Goal: Book appointment/travel/reservation

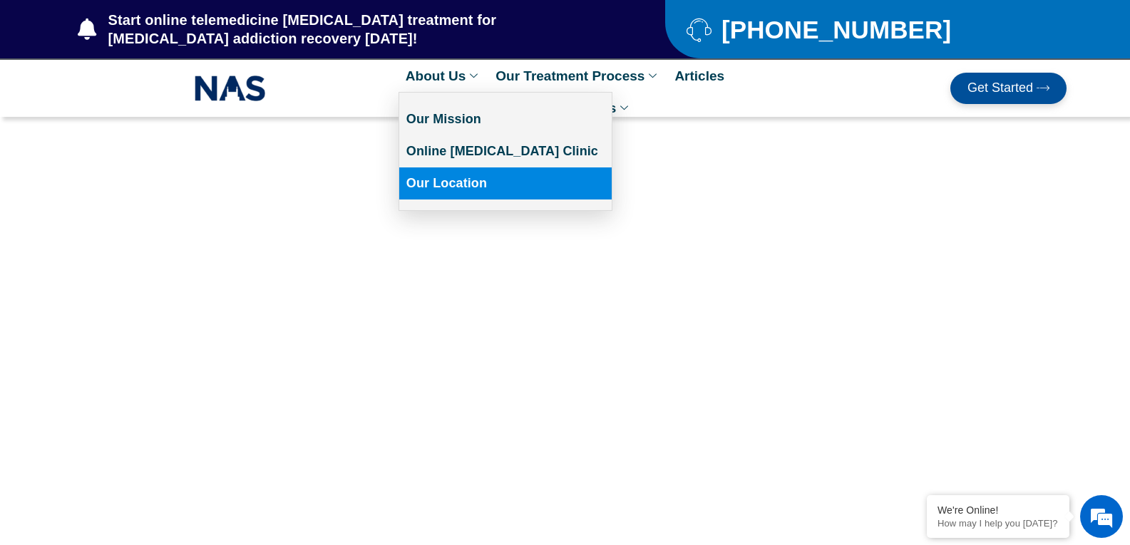
click at [525, 187] on link "Our Location" at bounding box center [505, 184] width 212 height 32
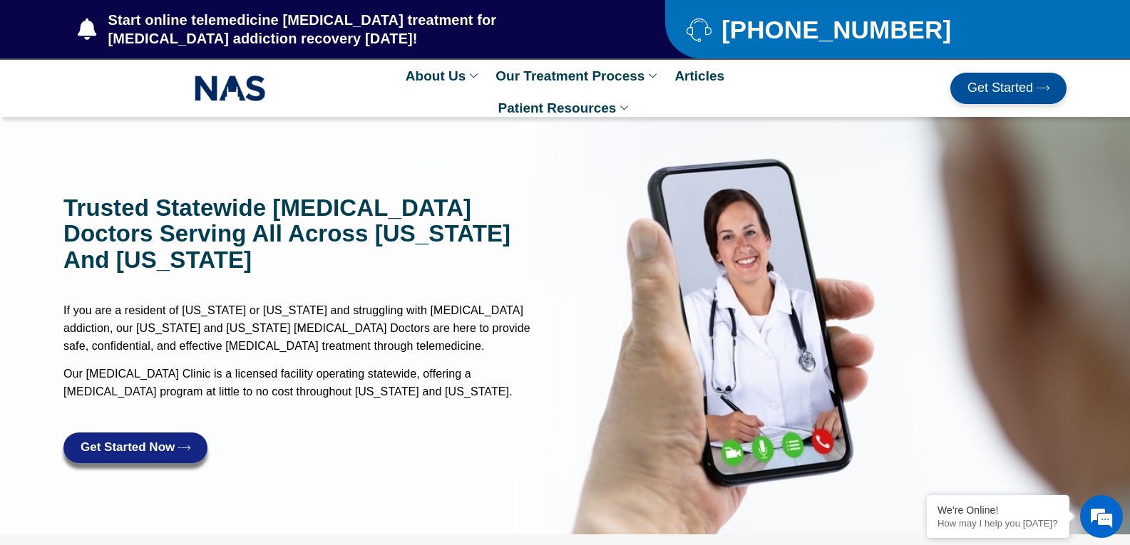
click at [152, 441] on span "Get Started Now" at bounding box center [128, 448] width 94 height 14
